Goal: Navigation & Orientation: Find specific page/section

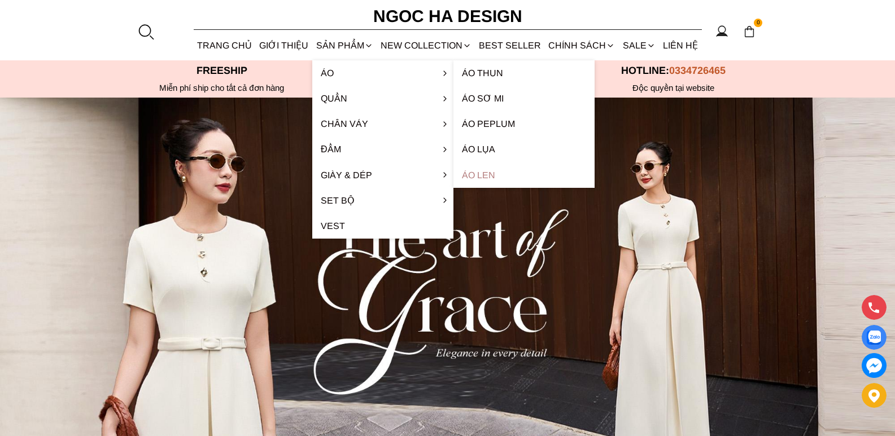
click at [486, 173] on link "Áo len" at bounding box center [523, 175] width 141 height 25
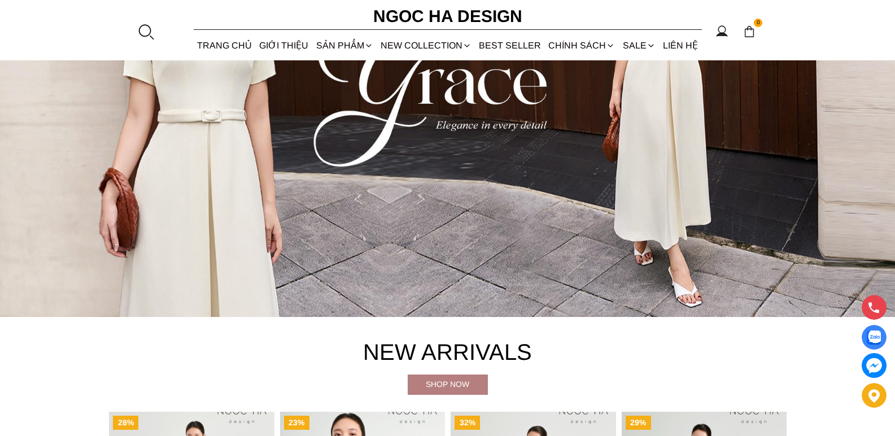
scroll to position [378, 0]
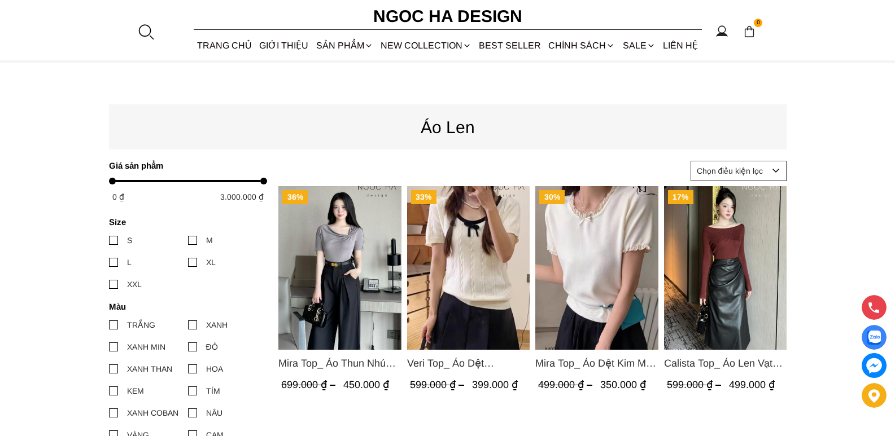
scroll to position [56, 0]
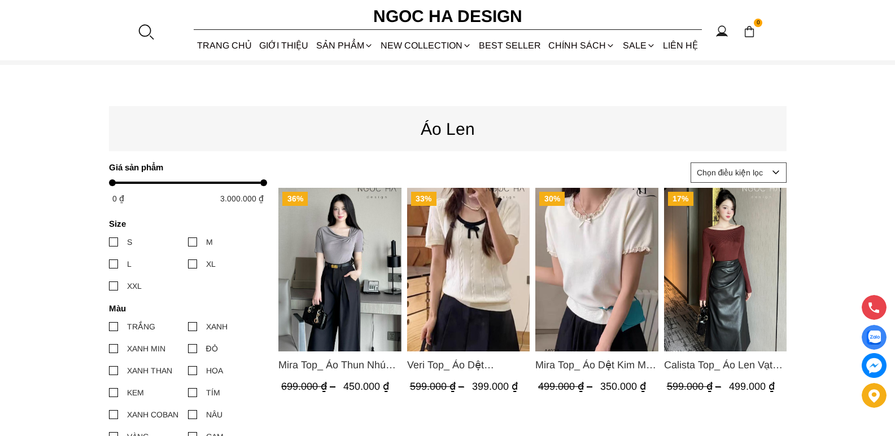
click at [774, 169] on select "Chọn điều kiện lọc Bán chạy nhất Tên sản phẩm A - Z Tên sản phẩm Z - A Giá từ c…" at bounding box center [738, 173] width 96 height 20
click at [574, 124] on p "Áo Len" at bounding box center [447, 129] width 677 height 27
click at [677, 120] on link "Danh Mục Áo" at bounding box center [689, 122] width 141 height 25
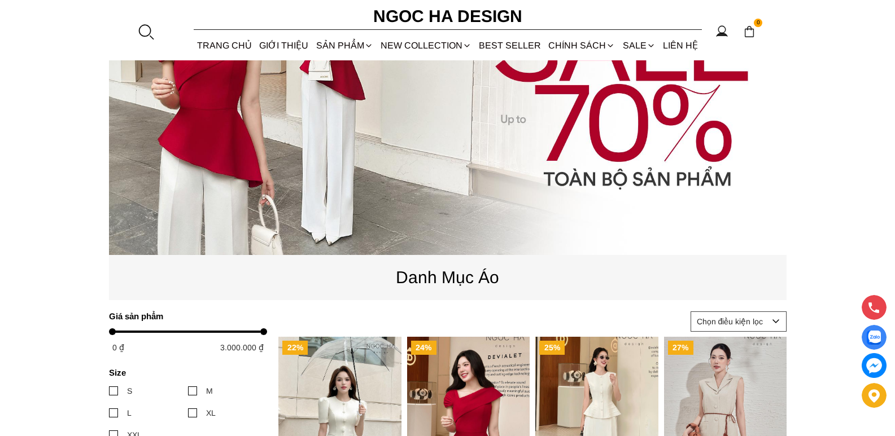
scroll to position [226, 0]
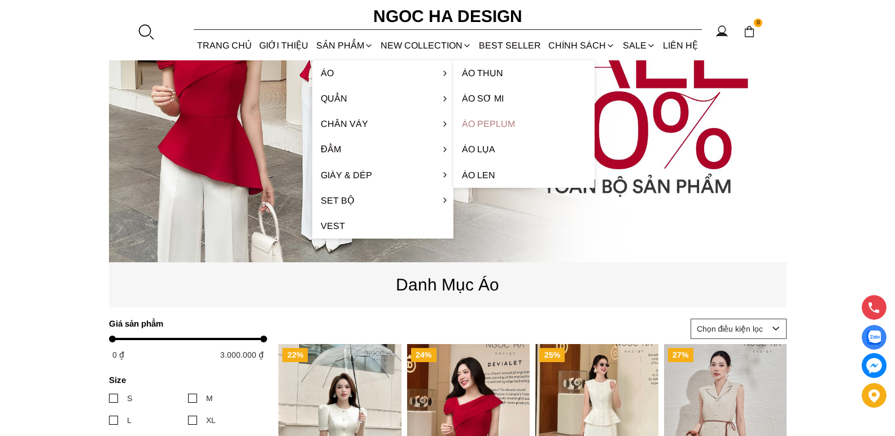
click at [487, 125] on link "Áo Peplum" at bounding box center [523, 123] width 141 height 25
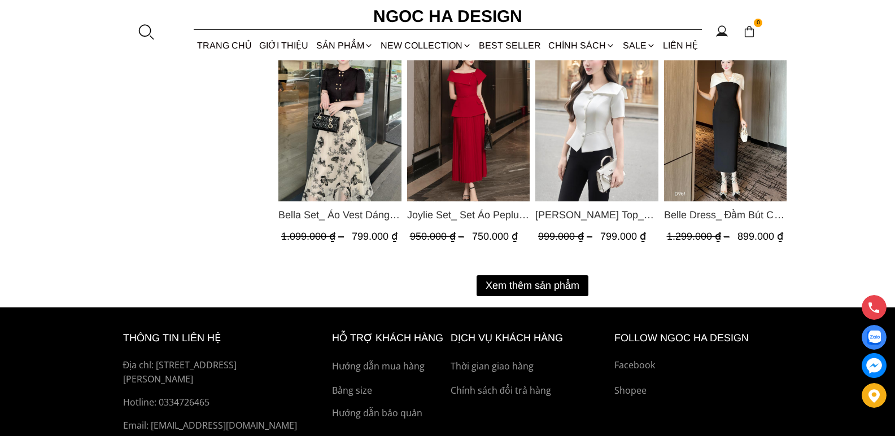
scroll to position [1468, 0]
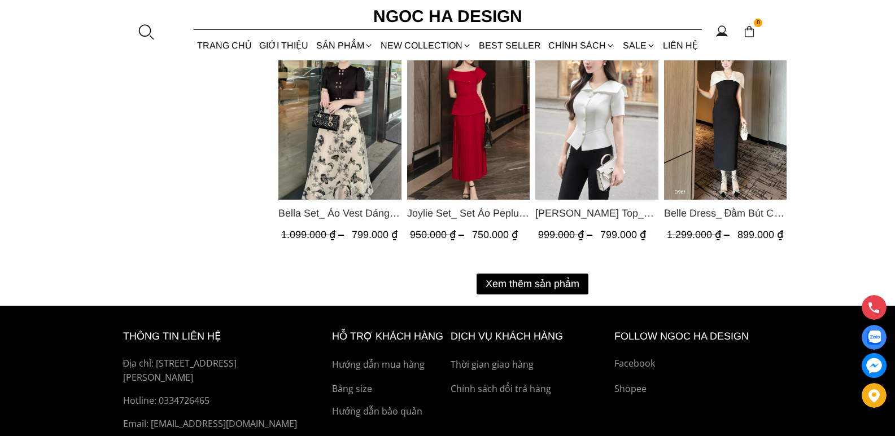
click at [527, 284] on button "Xem thêm sản phẩm" at bounding box center [532, 284] width 112 height 21
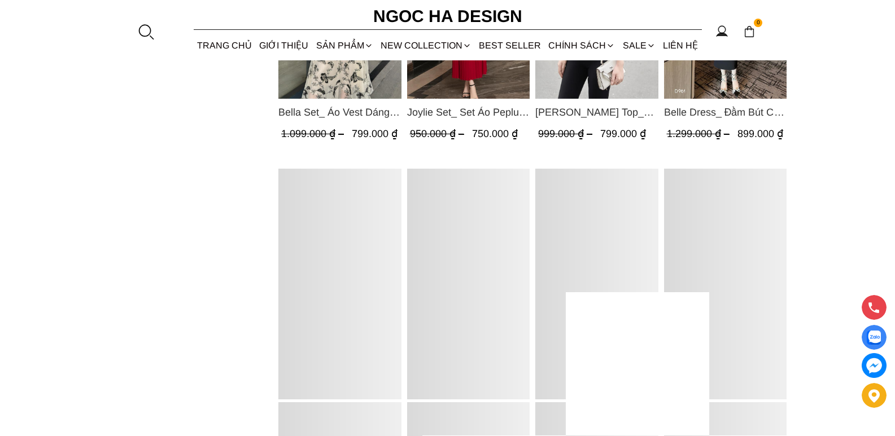
scroll to position [1694, 0]
